Goal: Task Accomplishment & Management: Use online tool/utility

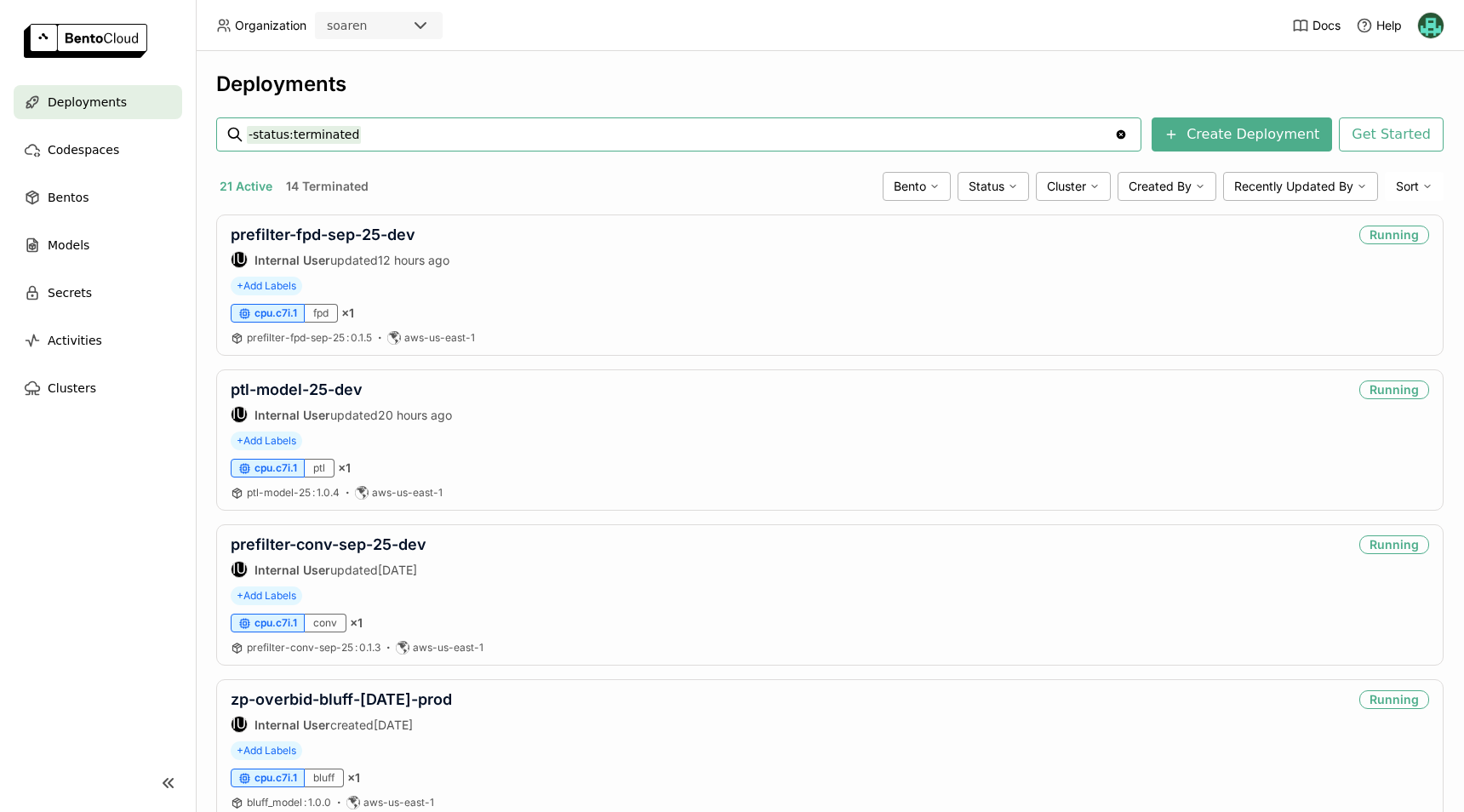
click at [456, 193] on div "21 Active 14 Terminated" at bounding box center [546, 186] width 660 height 22
click at [78, 200] on span "Bentos" at bounding box center [68, 196] width 41 height 20
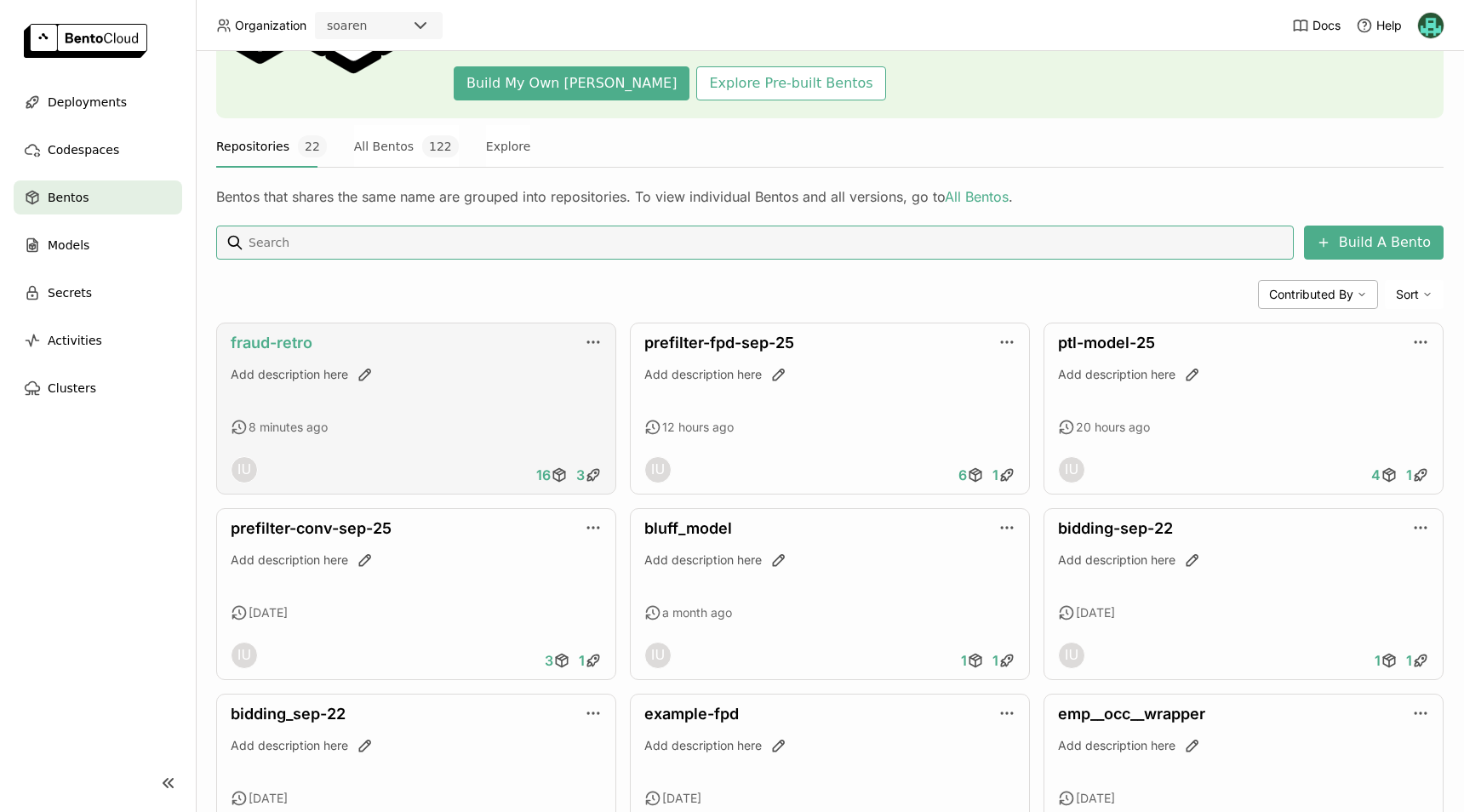
scroll to position [169, 0]
click at [287, 336] on link "fraud-retro" at bounding box center [271, 342] width 82 height 18
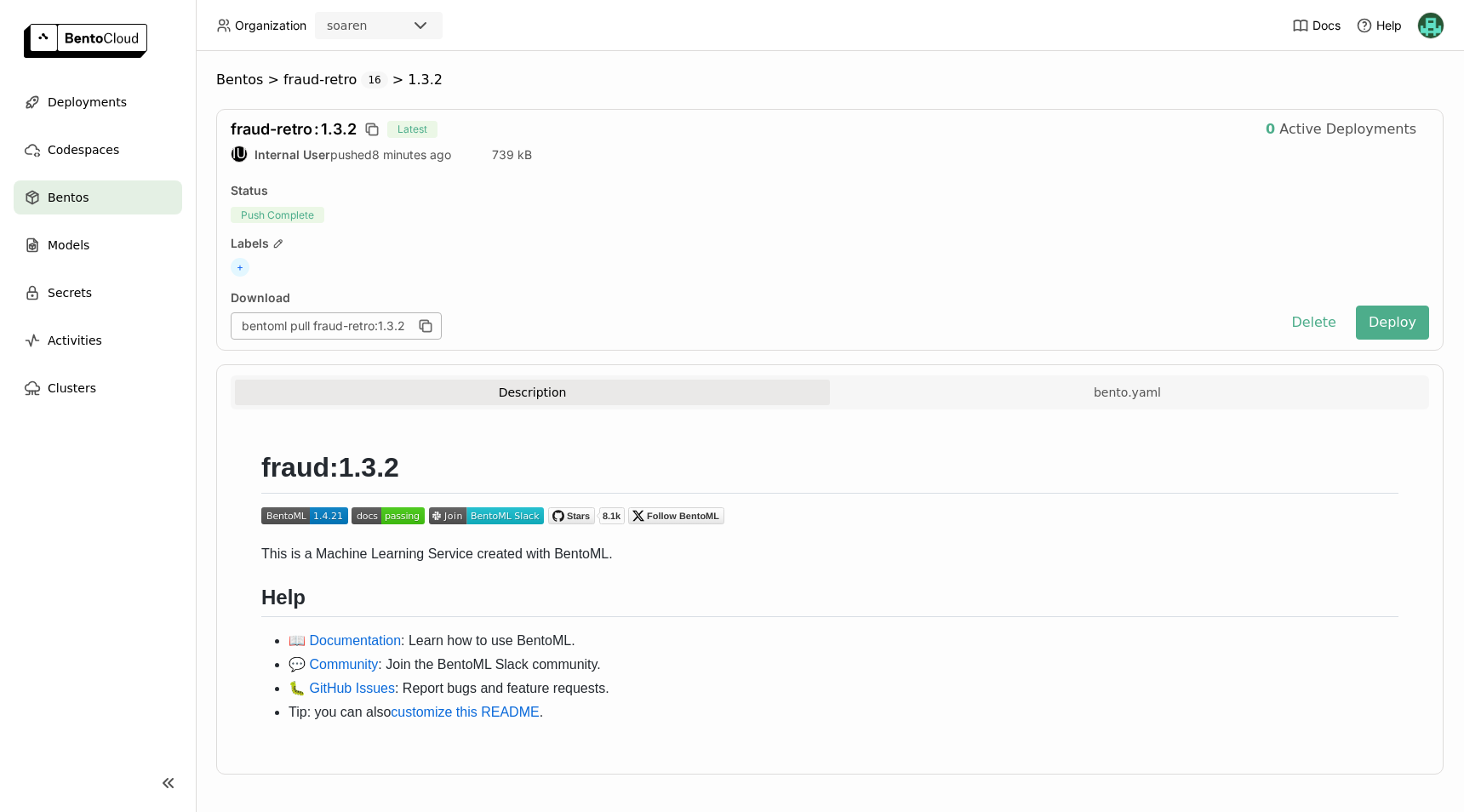
click at [396, 287] on div "fraud-retro : 1.3.2 Latest 0 Active Deployments IU Internal User pushed 8 minut…" at bounding box center [829, 230] width 1227 height 242
click at [902, 183] on div "Status" at bounding box center [829, 190] width 1198 height 16
click at [1098, 179] on div "fraud-retro : 1.3.2 Latest 0 Active Deployments IU Internal User pushed 8 minut…" at bounding box center [829, 230] width 1227 height 242
click at [396, 121] on span "Latest" at bounding box center [412, 130] width 50 height 17
click at [495, 158] on div "IU Internal User pushed 8 minutes ago 739 kB" at bounding box center [829, 154] width 1198 height 17
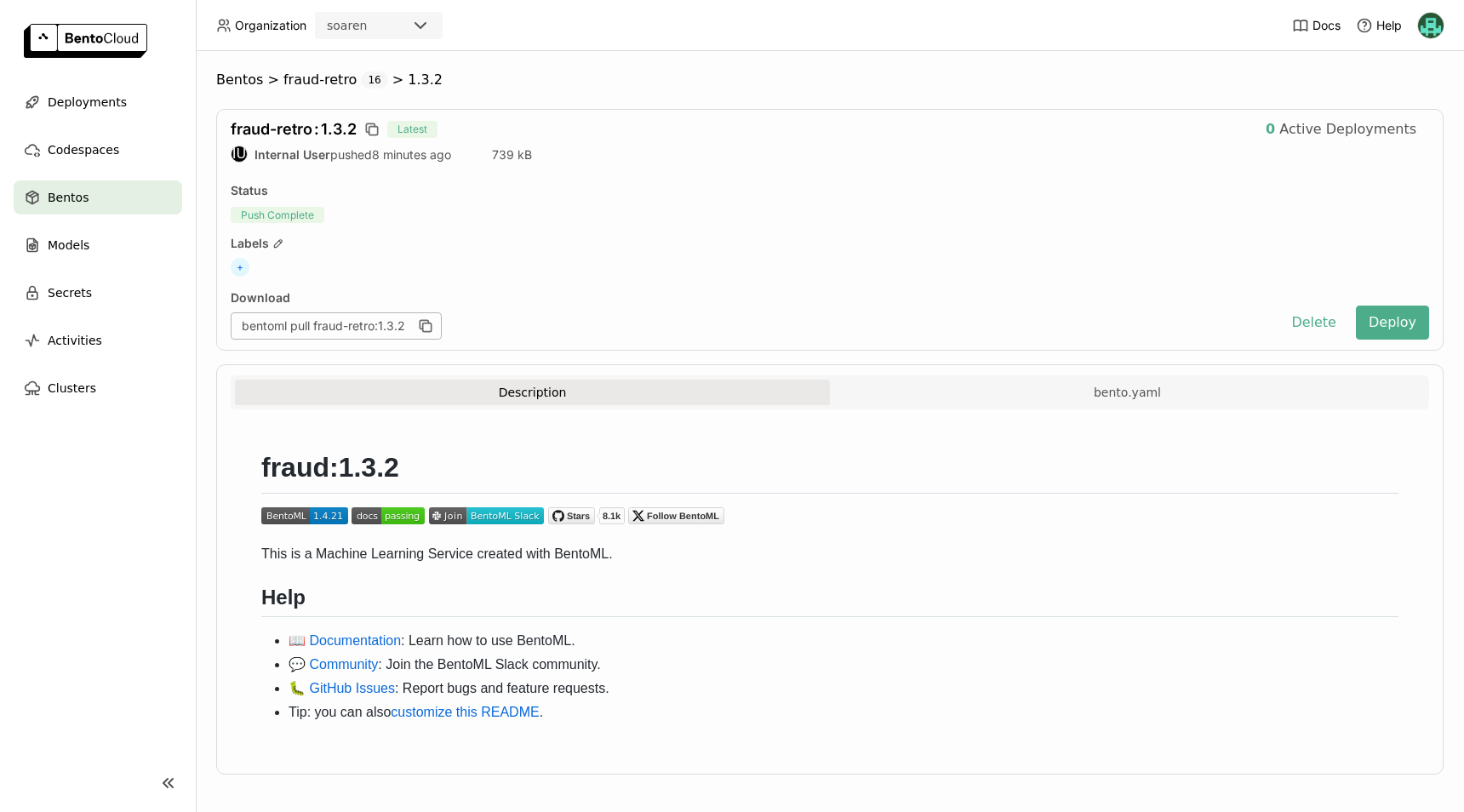
click at [529, 148] on span "739 kB" at bounding box center [512, 154] width 40 height 15
click at [389, 160] on span "8 minutes ago" at bounding box center [411, 154] width 79 height 15
click at [708, 167] on div "fraud-retro : 1.3.2 Latest 0 Active Deployments IU Internal User pushed 8 minut…" at bounding box center [829, 230] width 1227 height 242
click at [757, 248] on div "Labels" at bounding box center [829, 243] width 1198 height 16
click at [380, 333] on div "bentoml pull fraud-retro:1.3.2" at bounding box center [336, 325] width 211 height 27
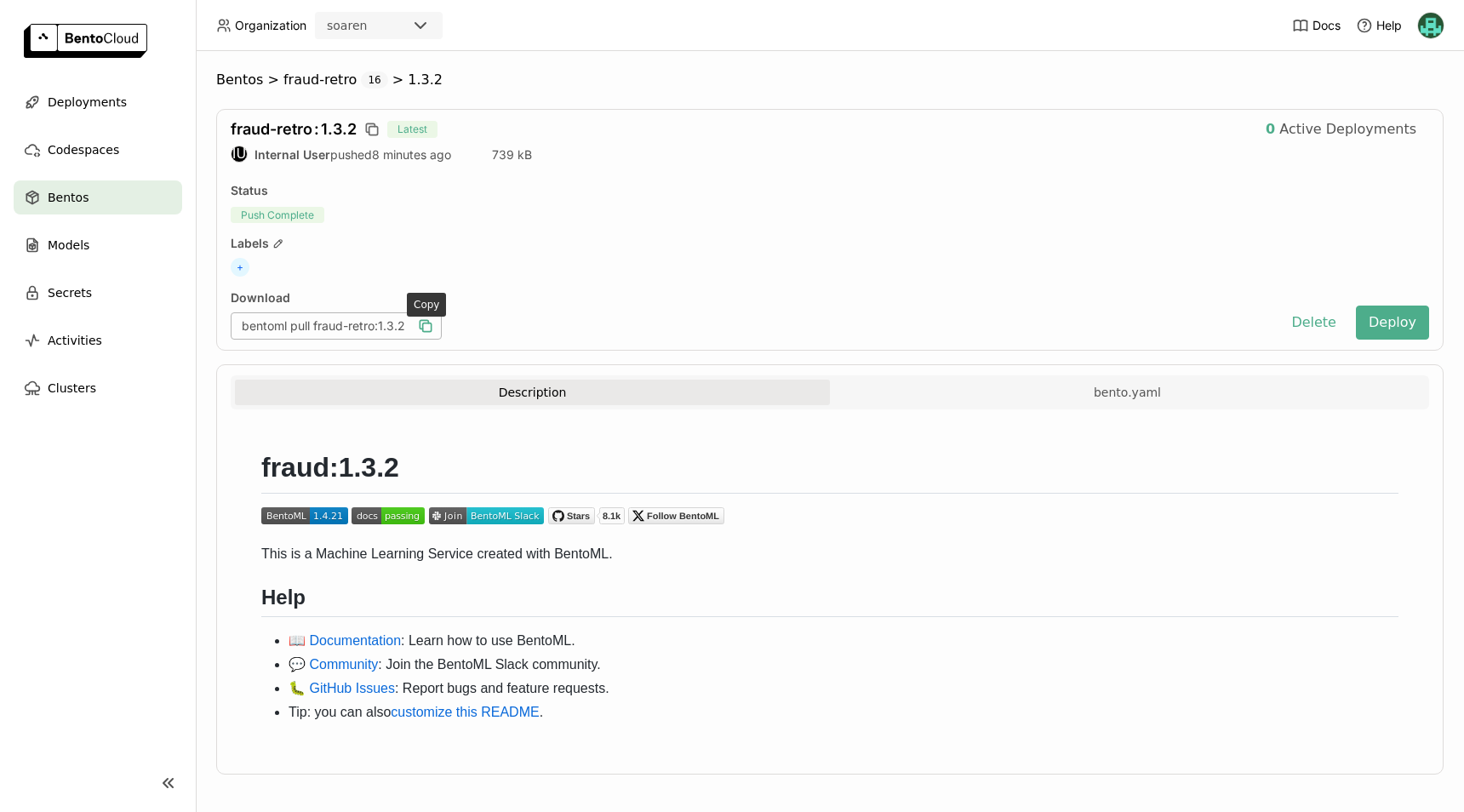
click at [427, 323] on icon "button" at bounding box center [427, 328] width 9 height 9
click at [264, 300] on div "Download" at bounding box center [750, 298] width 1041 height 16
click at [375, 328] on div "bentoml pull fraud-retro:1.3.2" at bounding box center [336, 325] width 211 height 27
click at [635, 389] on button "Description" at bounding box center [532, 392] width 595 height 25
click at [669, 231] on div "fraud-retro : 1.3.2 Latest 0 Active Deployments IU Internal User pushed 8 minut…" at bounding box center [829, 230] width 1227 height 242
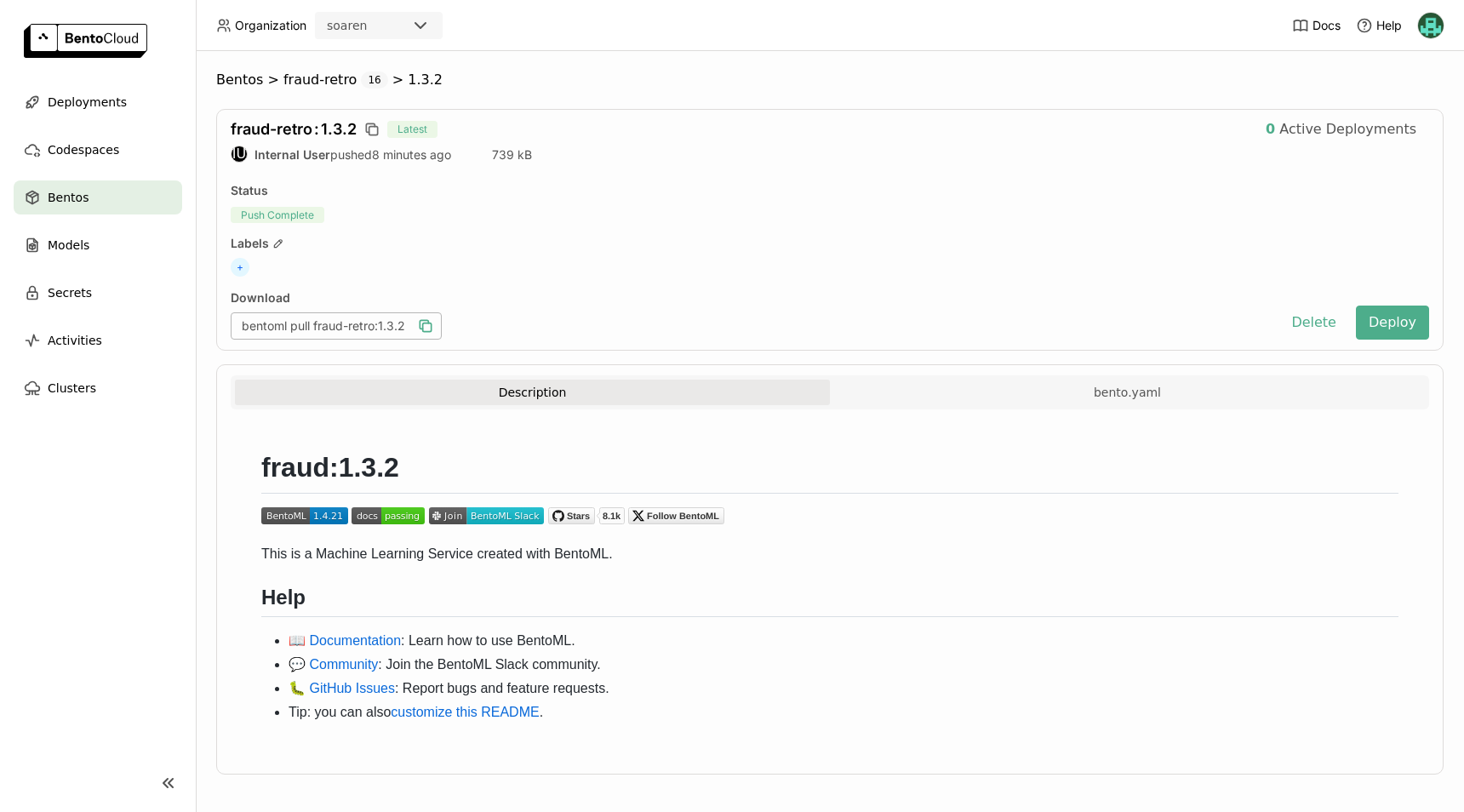
click at [1225, 227] on div "fraud-retro : 1.3.2 Latest 0 Active Deployments IU Internal User pushed 8 minut…" at bounding box center [829, 230] width 1227 height 242
click at [1368, 313] on button "Deploy" at bounding box center [1392, 322] width 73 height 34
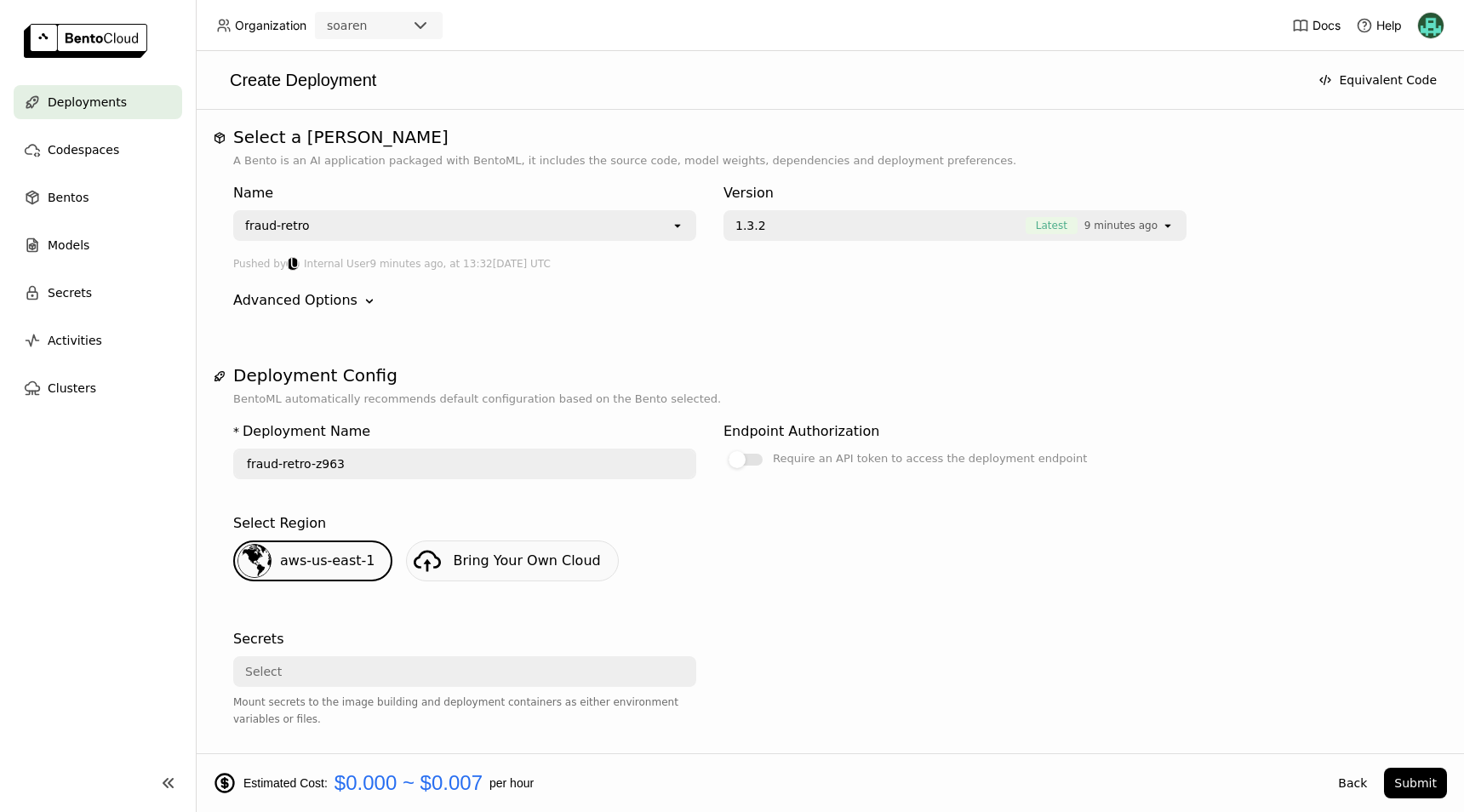
click at [981, 376] on h1 "Deployment Config" at bounding box center [829, 375] width 1193 height 20
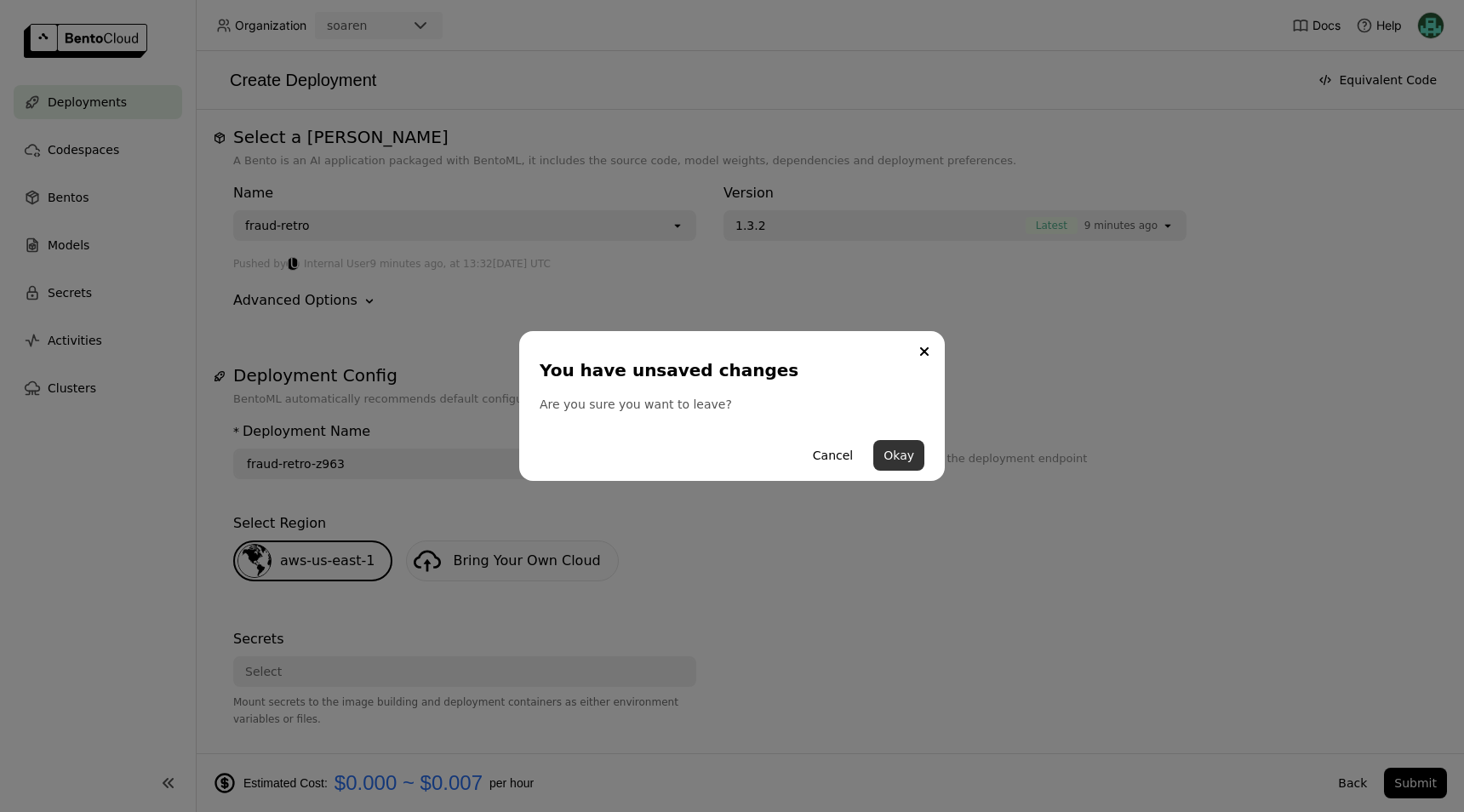
click at [915, 453] on button "Okay" at bounding box center [898, 455] width 51 height 30
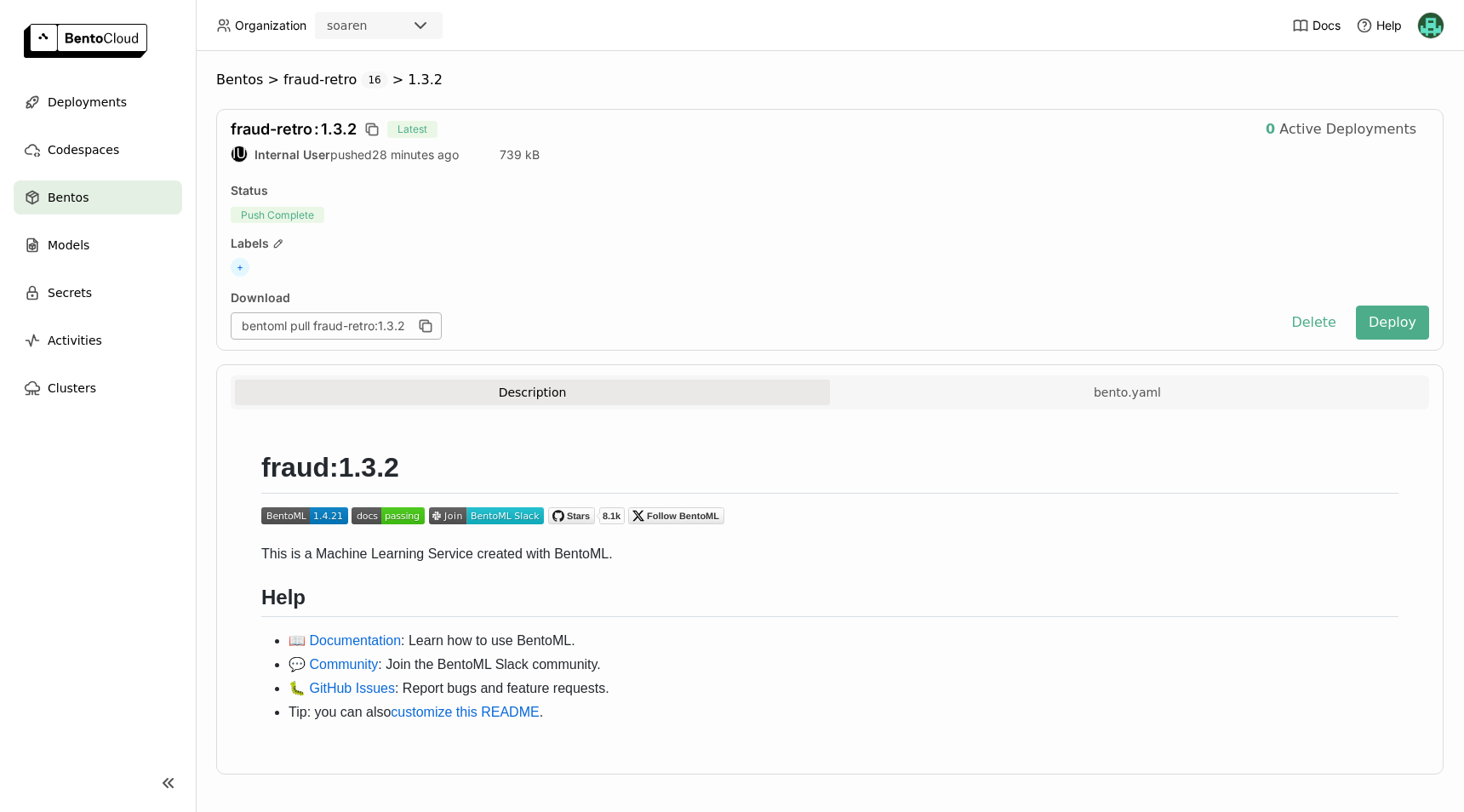
click at [536, 318] on div "bentoml pull fraud-retro:1.3.2" at bounding box center [750, 325] width 1041 height 27
click at [427, 320] on icon "button" at bounding box center [424, 324] width 9 height 9
click at [868, 294] on div "Download" at bounding box center [750, 298] width 1041 height 16
click at [72, 95] on span "Deployments" at bounding box center [87, 102] width 79 height 20
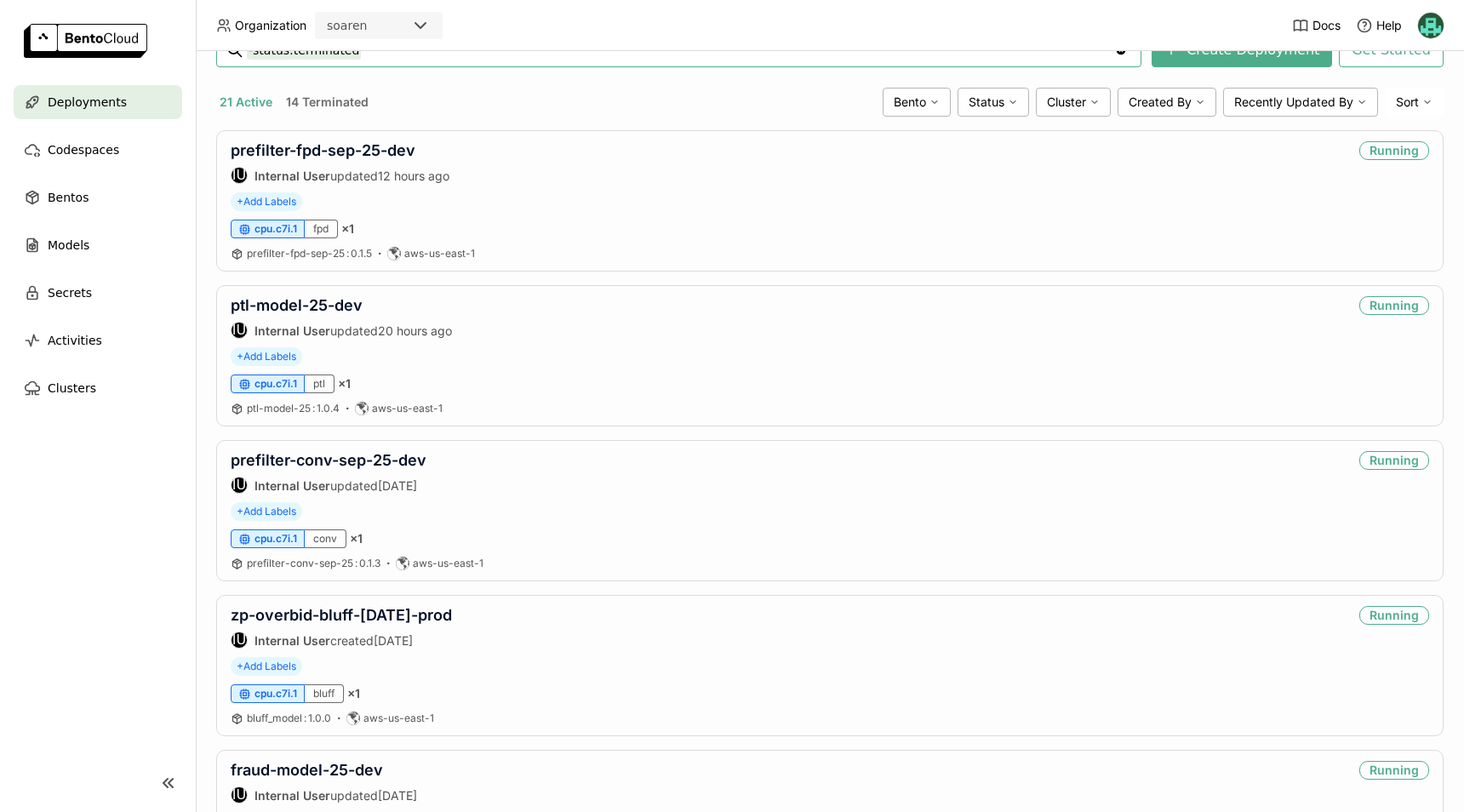
scroll to position [84, 0]
click at [81, 97] on span "Deployments" at bounding box center [87, 102] width 79 height 20
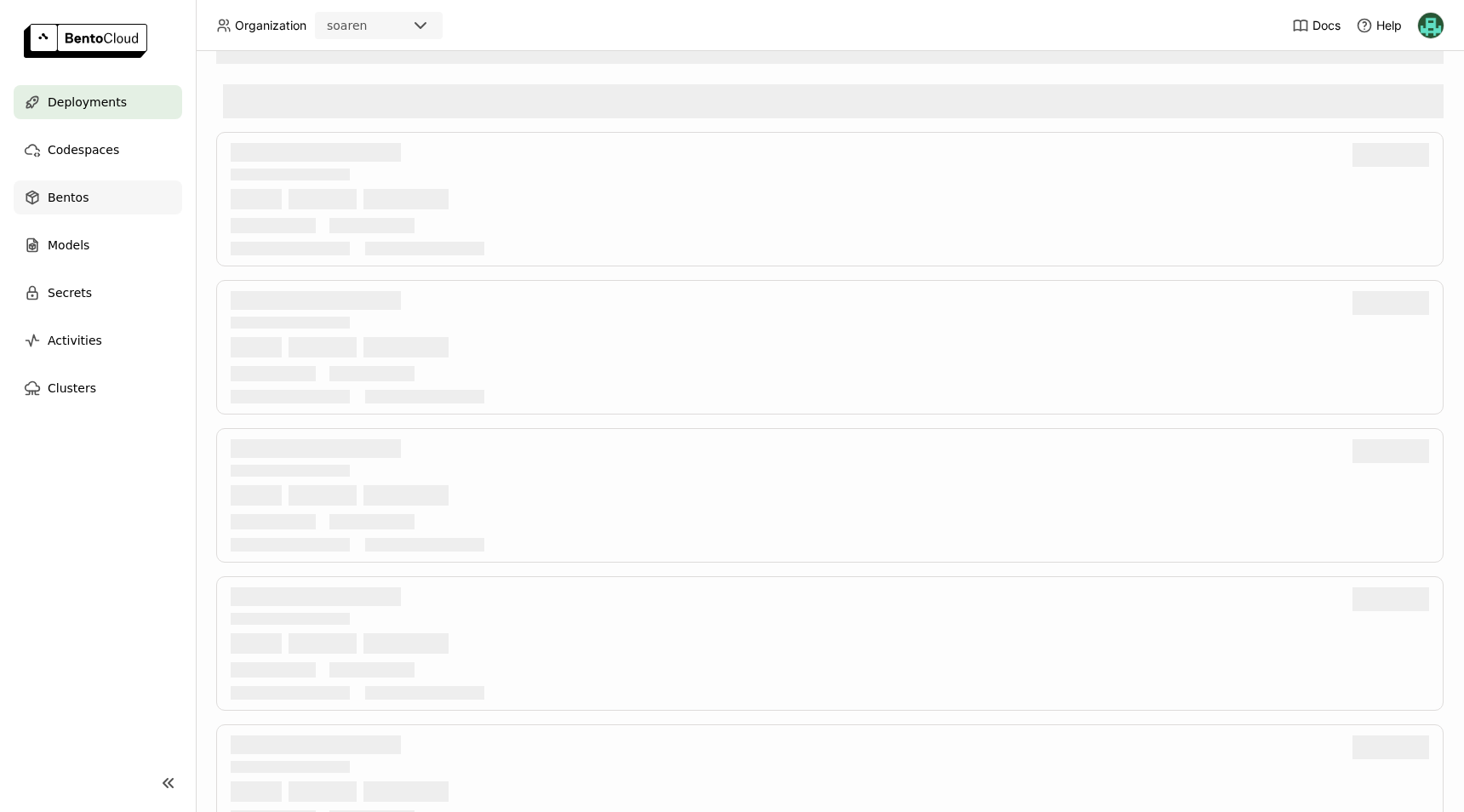
click at [85, 183] on div "Bentos" at bounding box center [98, 197] width 169 height 34
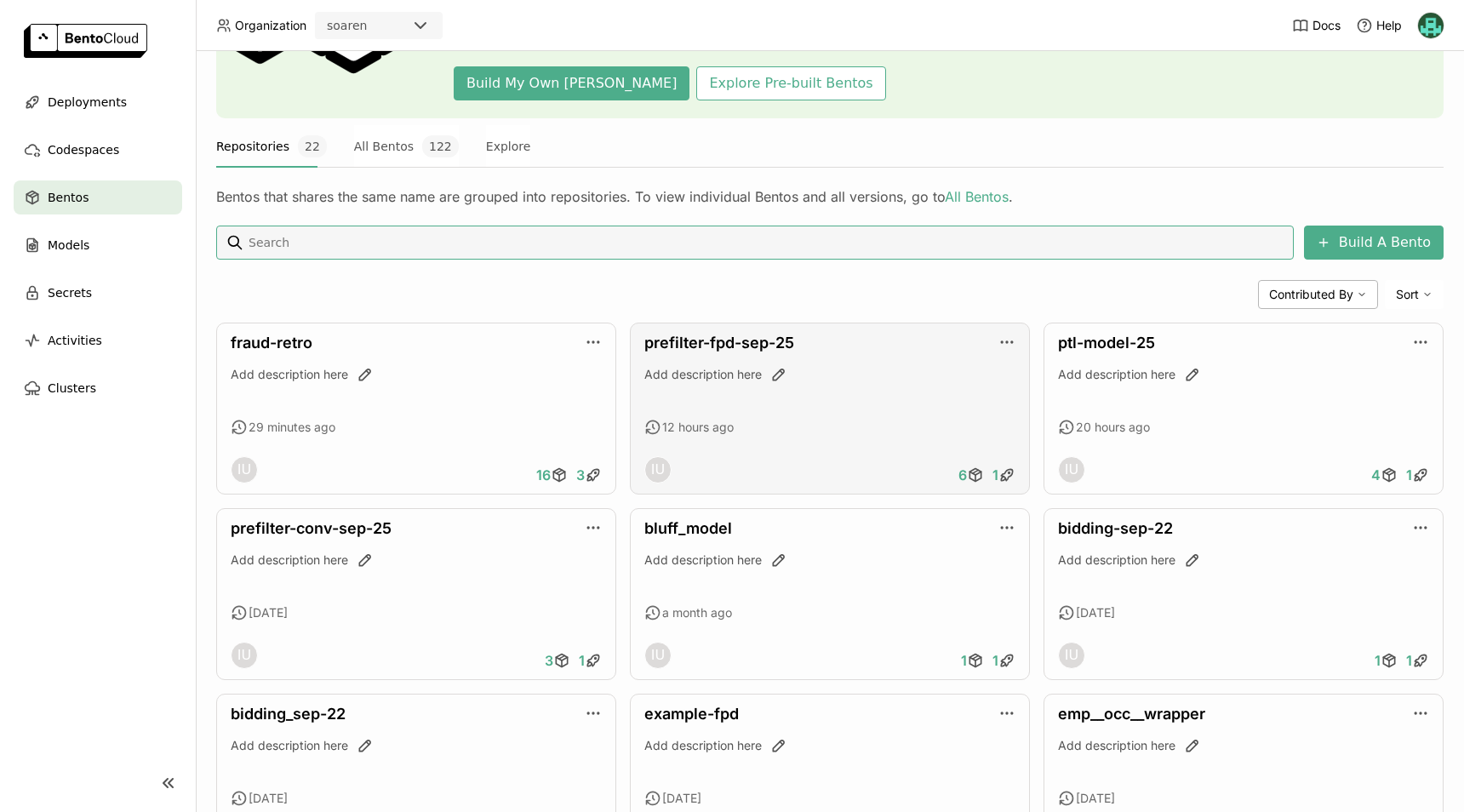
scroll to position [169, 0]
click at [292, 342] on link "fraud-retro" at bounding box center [271, 342] width 82 height 18
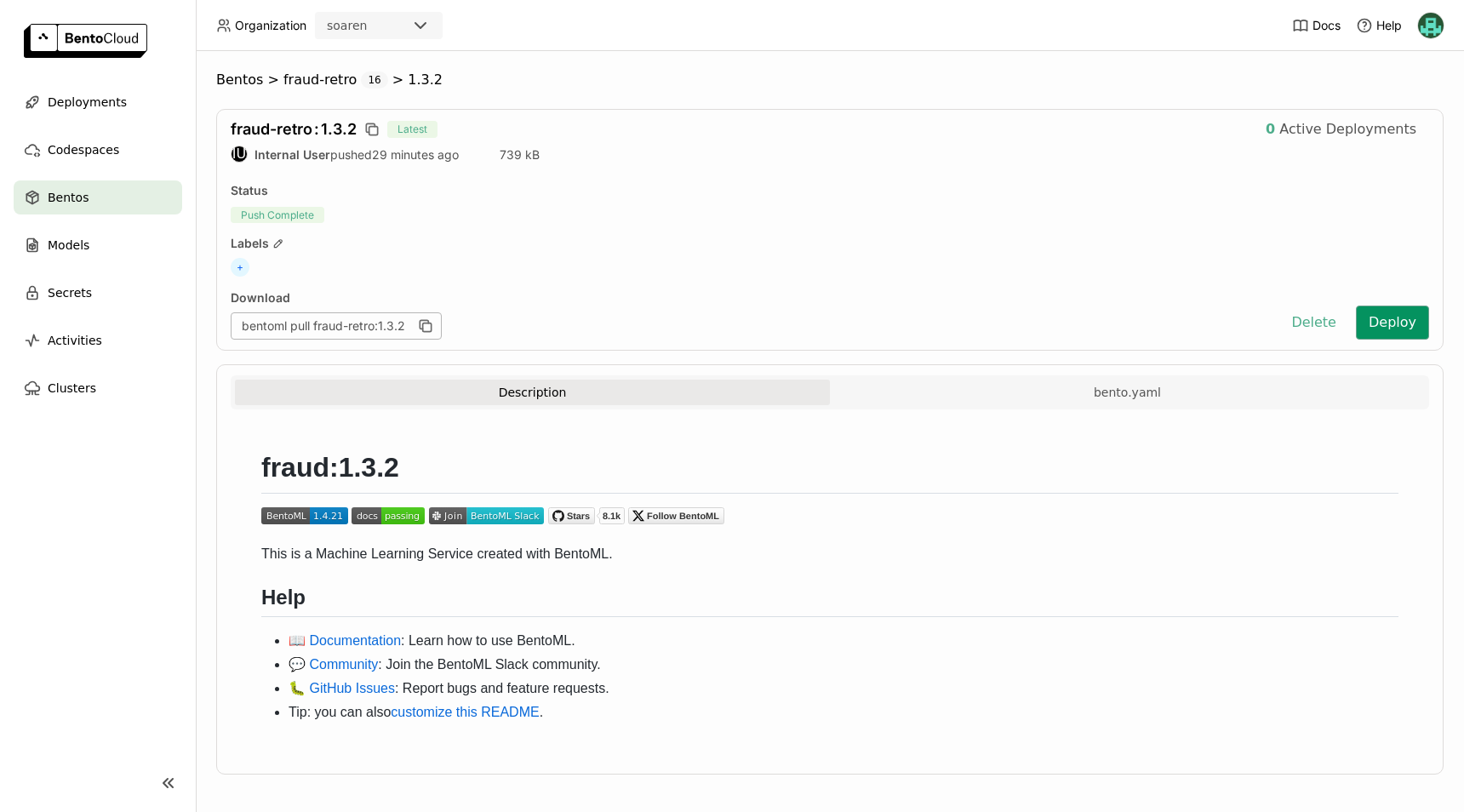
click at [1377, 312] on button "Deploy" at bounding box center [1392, 322] width 73 height 34
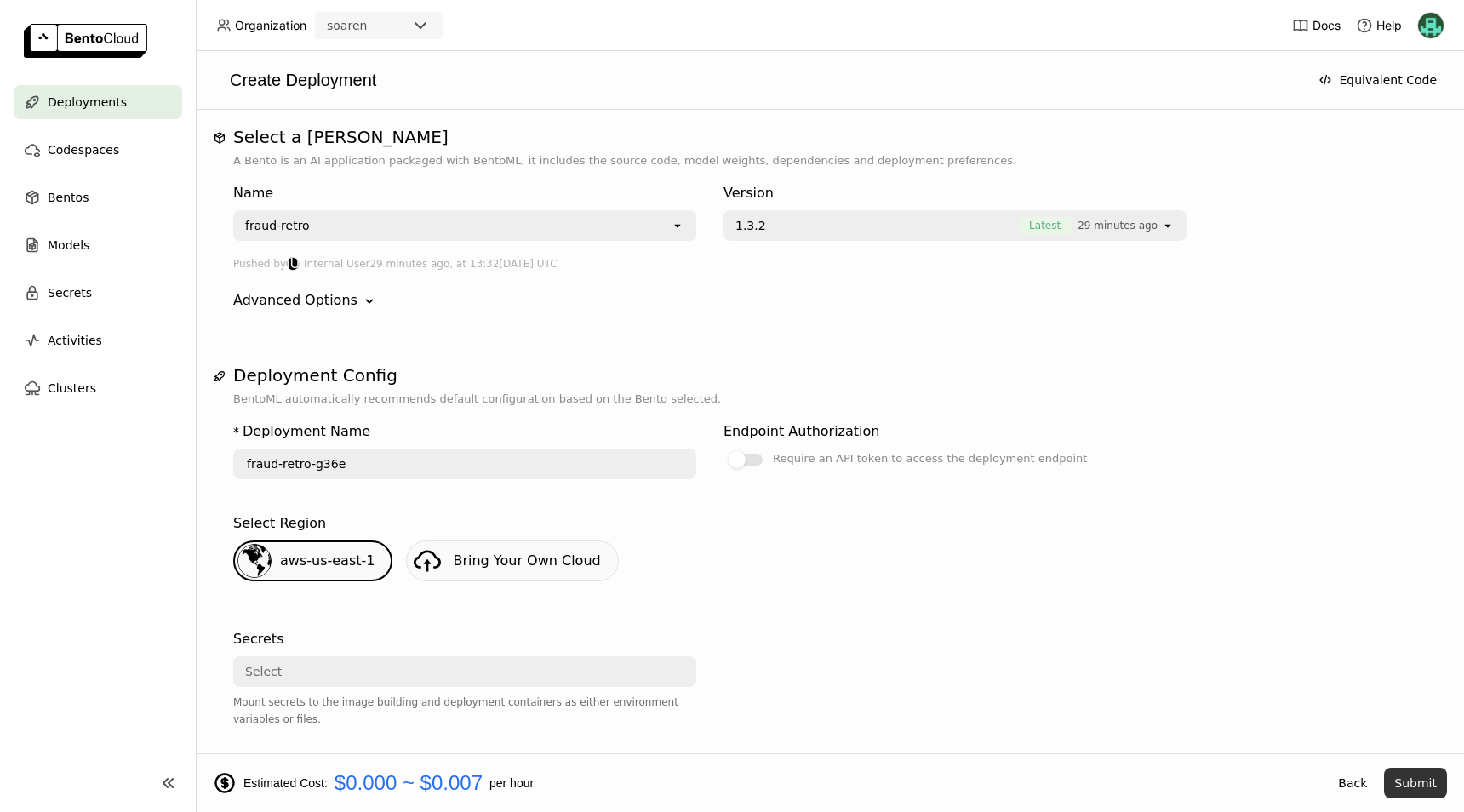
click at [1405, 781] on button "Submit" at bounding box center [1415, 782] width 63 height 30
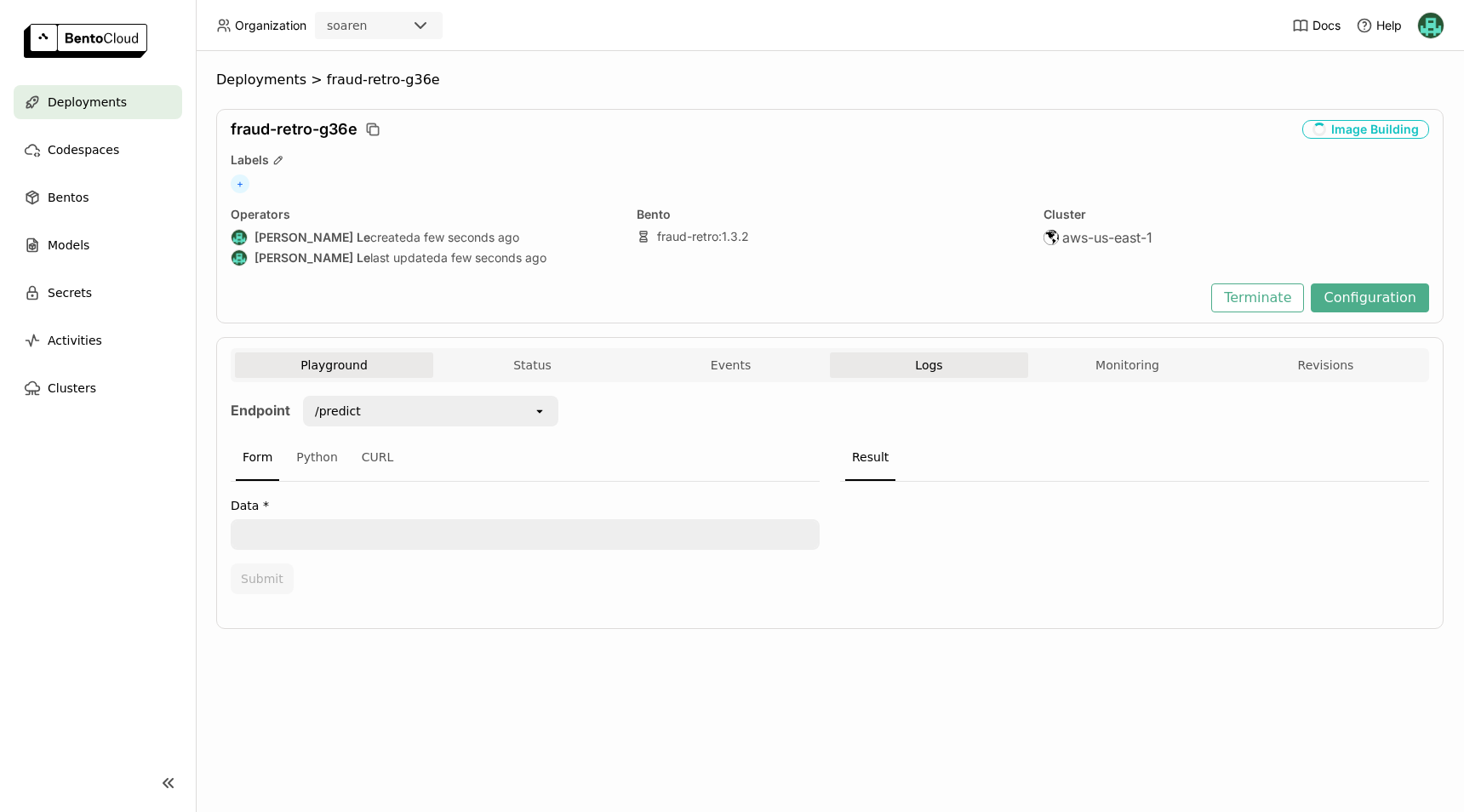
click at [868, 363] on button "Logs" at bounding box center [928, 364] width 198 height 25
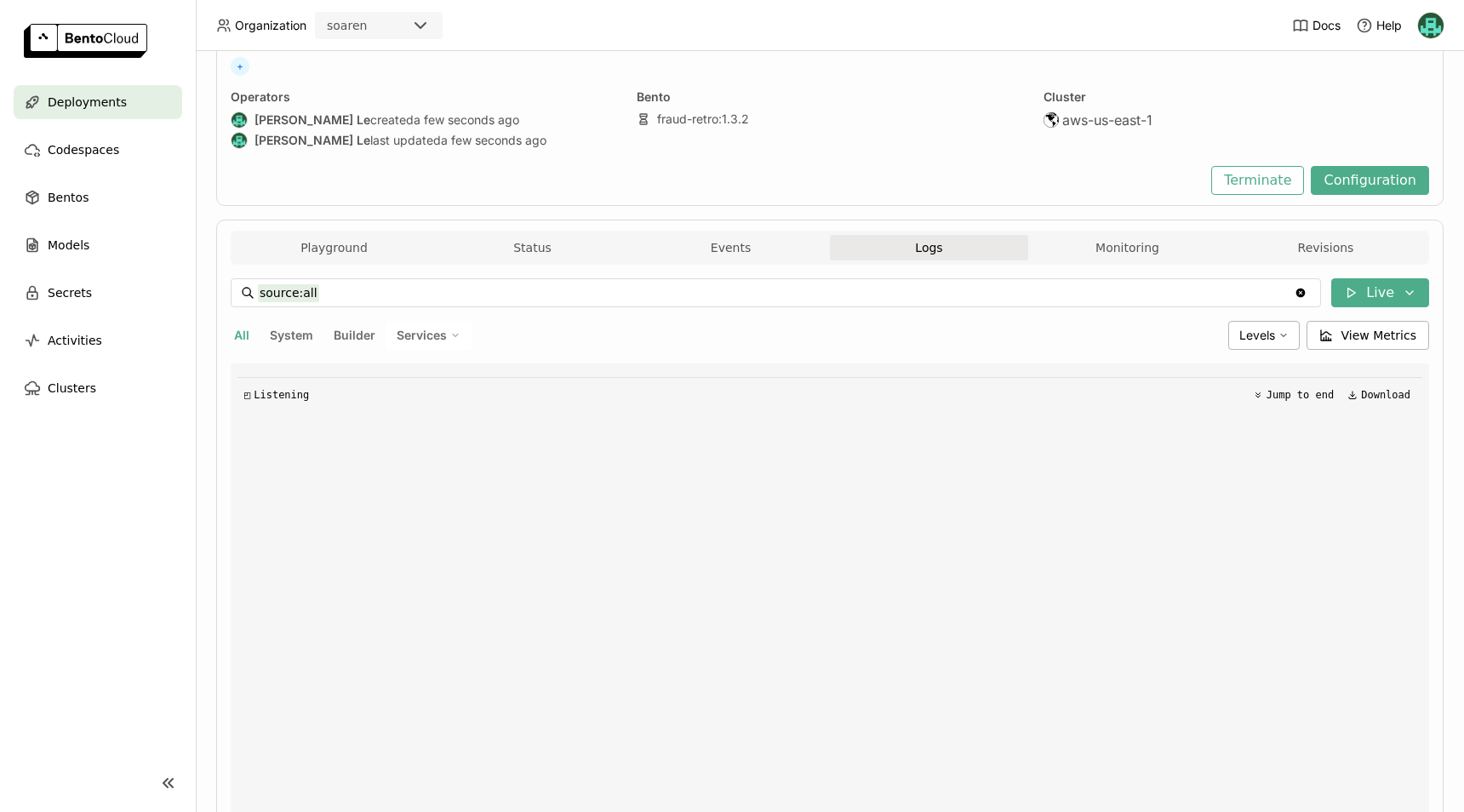
scroll to position [250, 0]
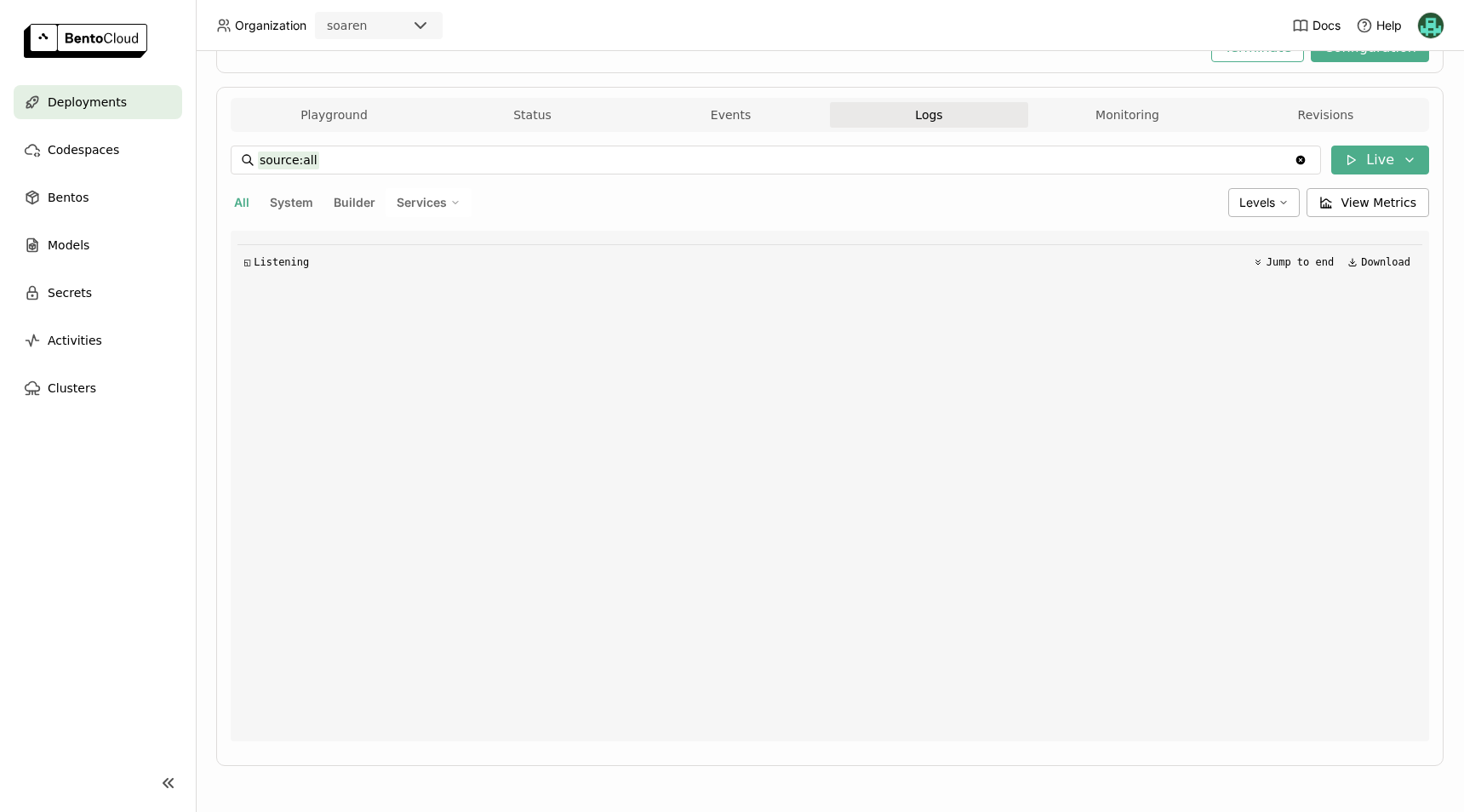
click at [210, 523] on div "Deployments > fraud-retro-g36e fraud-retro-g36e Image Building Labels + Operato…" at bounding box center [829, 431] width 1268 height 761
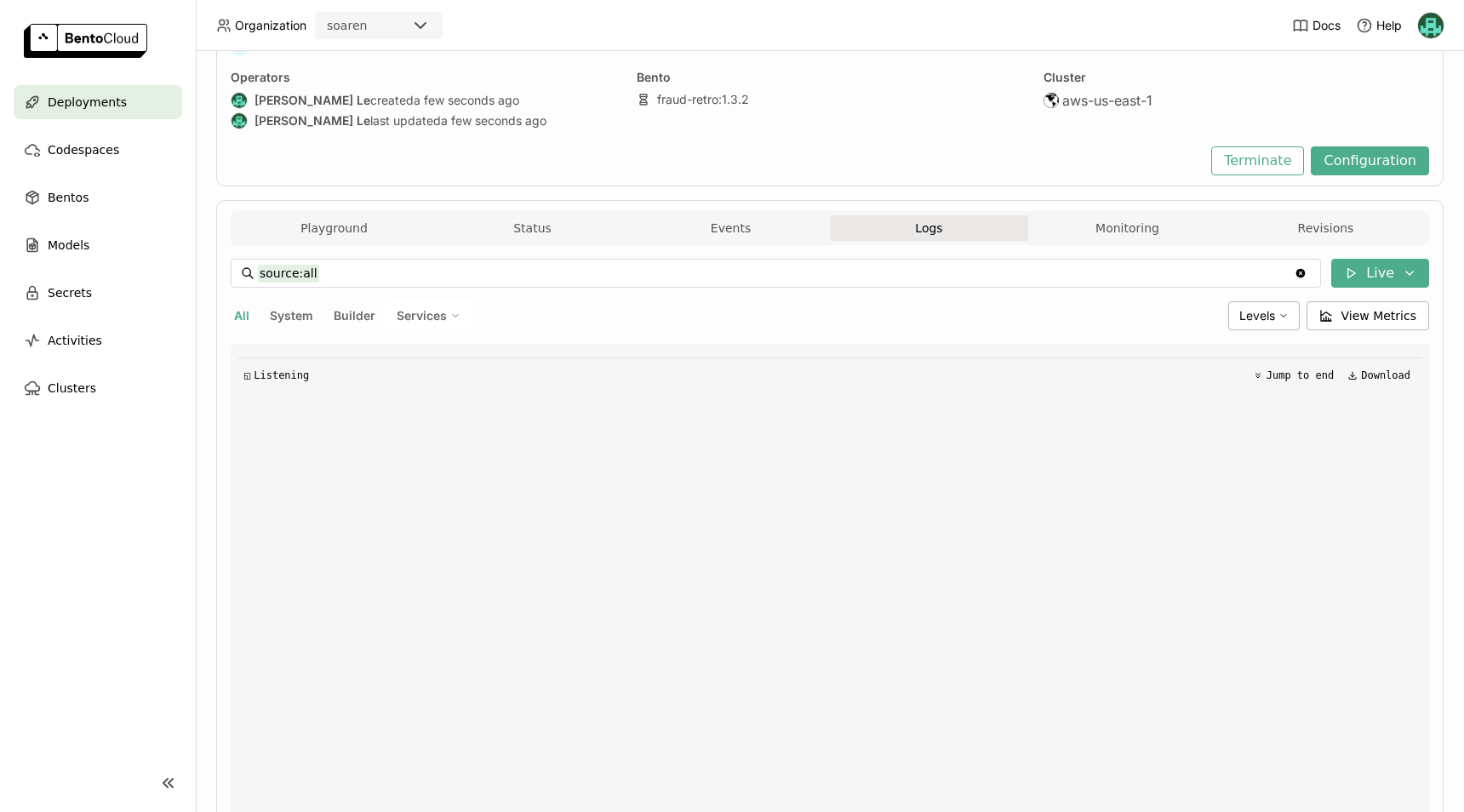
scroll to position [0, 0]
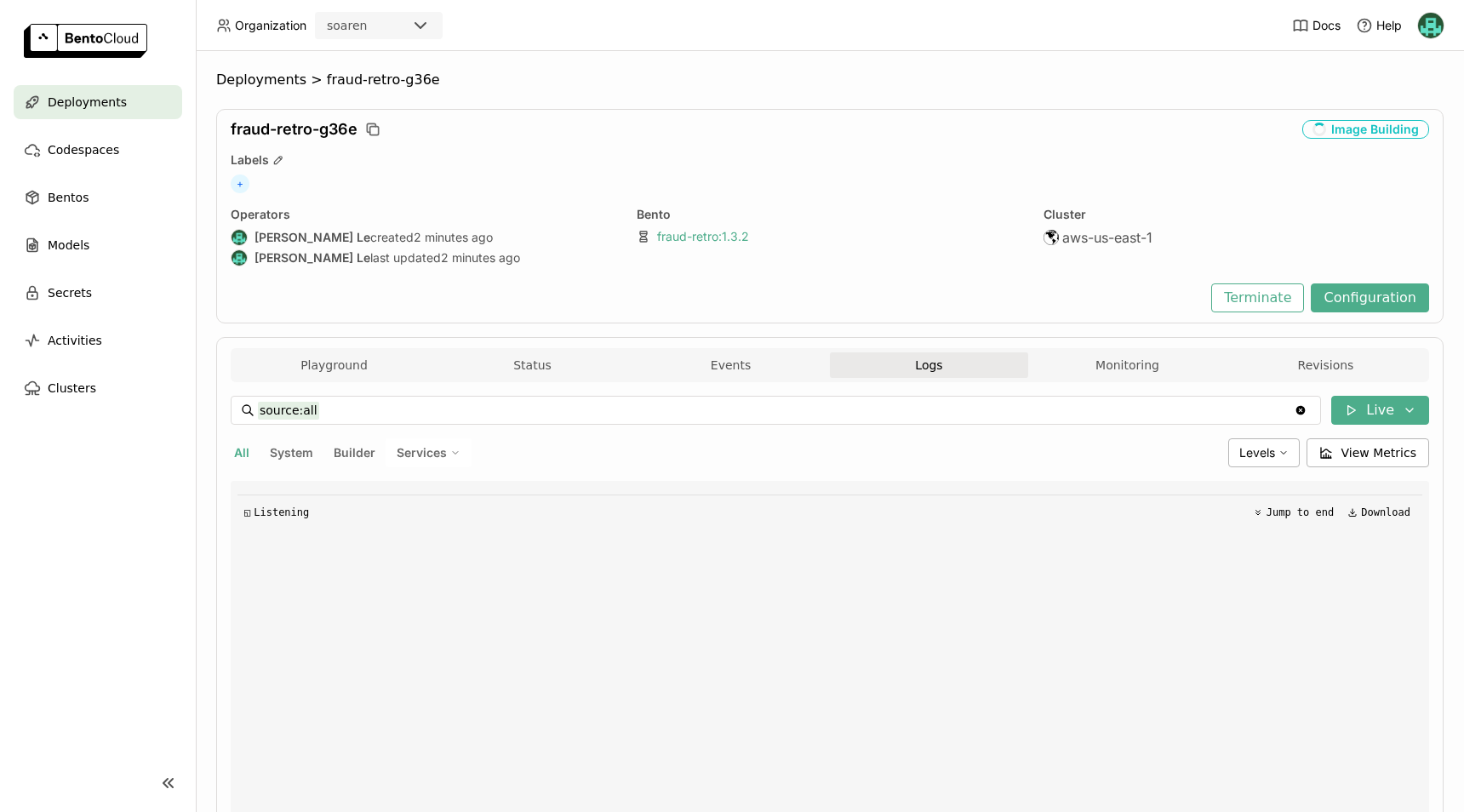
click at [669, 238] on link "fraud-retro : 1.3.2" at bounding box center [703, 236] width 92 height 16
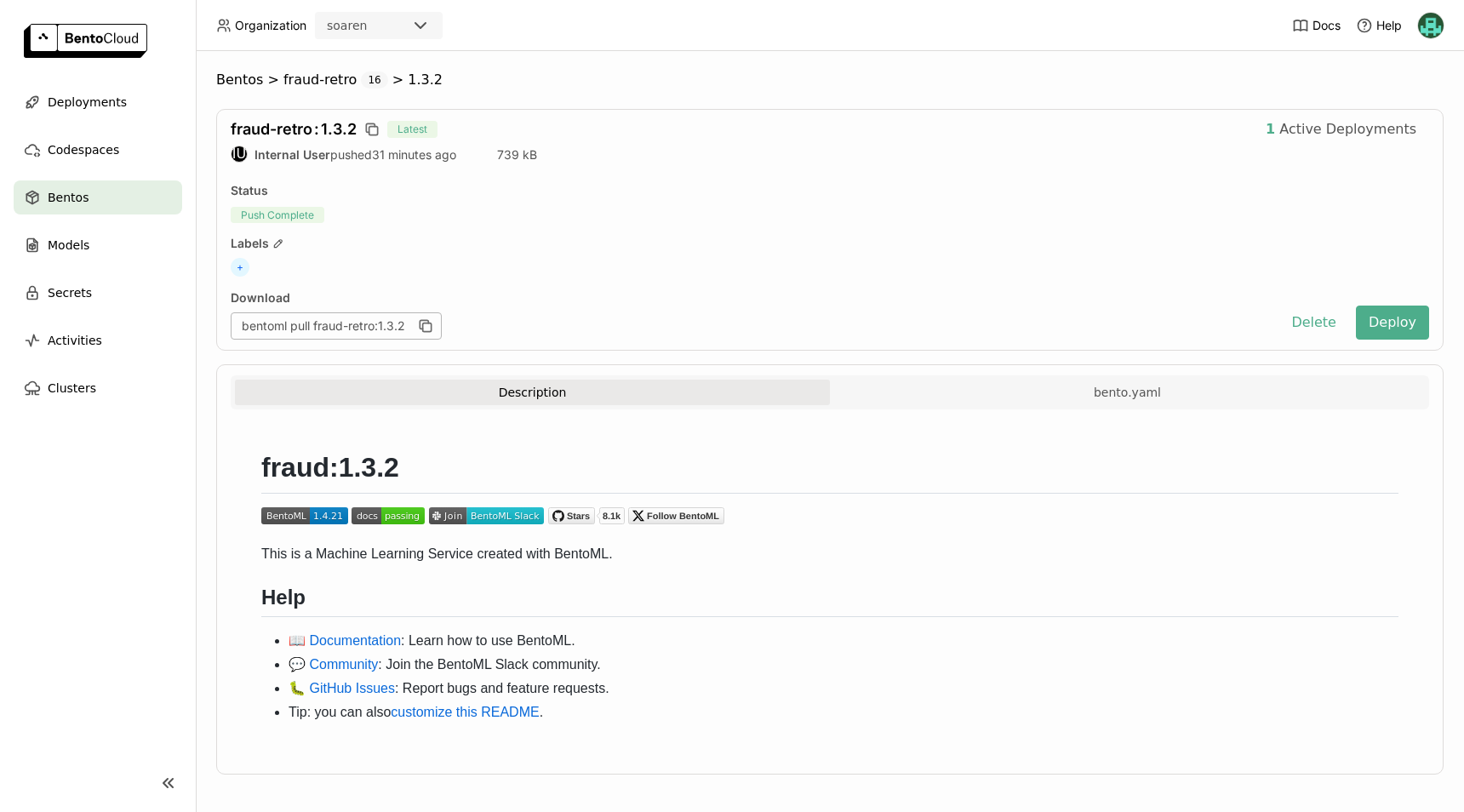
click at [669, 238] on div "Labels" at bounding box center [829, 243] width 1198 height 16
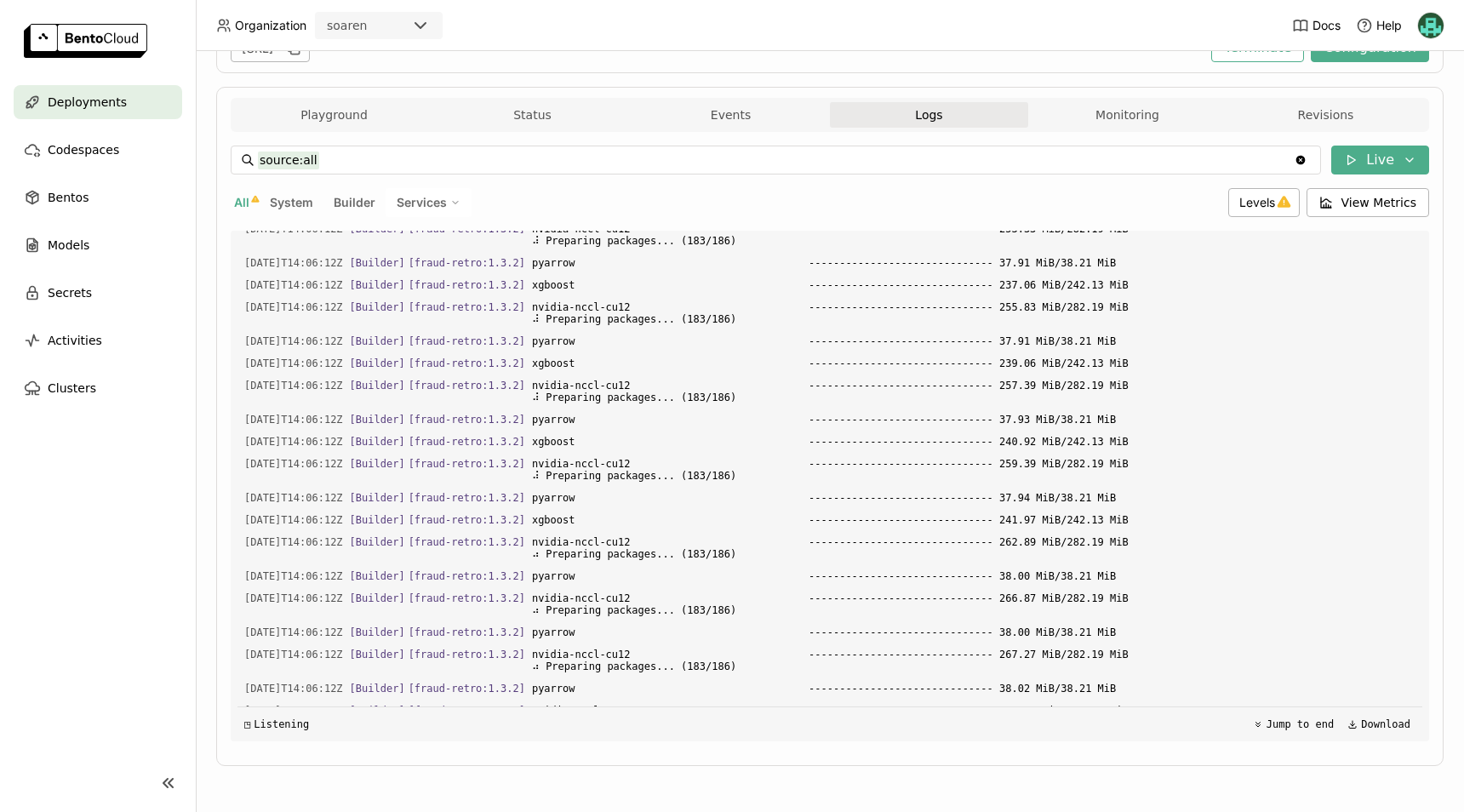
scroll to position [22738, 0]
